Goal: Task Accomplishment & Management: Complete application form

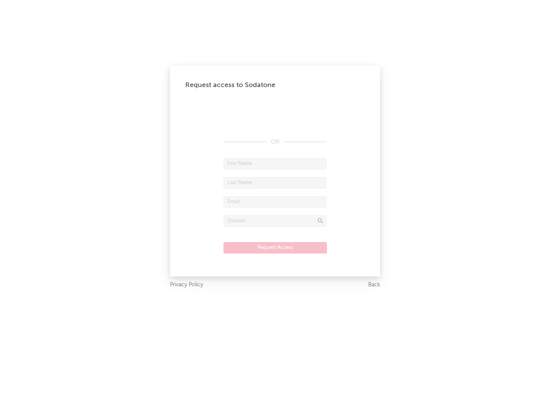
click at [275, 163] on input "text" at bounding box center [274, 163] width 103 height 11
type input "[PERSON_NAME]"
click at [275, 182] on input "text" at bounding box center [274, 182] width 103 height 11
type input "[PERSON_NAME]"
click at [275, 202] on input "text" at bounding box center [274, 201] width 103 height 11
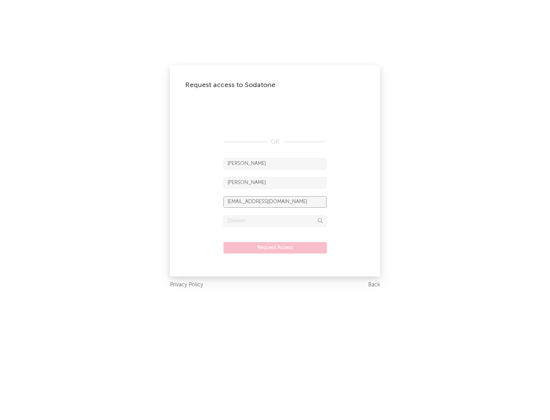
type input "[EMAIL_ADDRESS][DOMAIN_NAME]"
click at [275, 221] on input "text" at bounding box center [274, 220] width 103 height 11
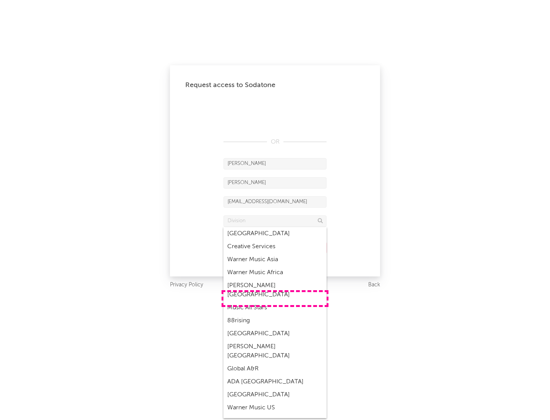
click at [275, 301] on div "Music All Stars" at bounding box center [274, 307] width 103 height 13
type input "Music All Stars"
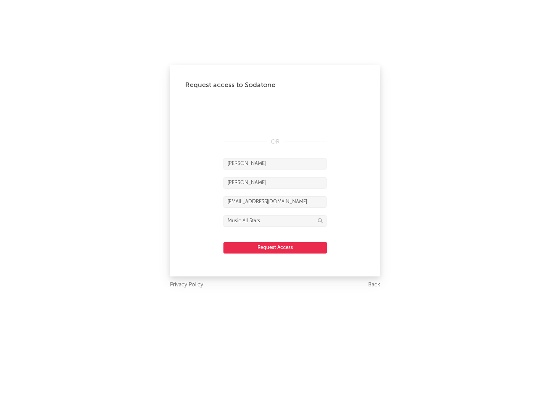
click at [275, 247] on button "Request Access" at bounding box center [274, 247] width 103 height 11
